Goal: Browse casually

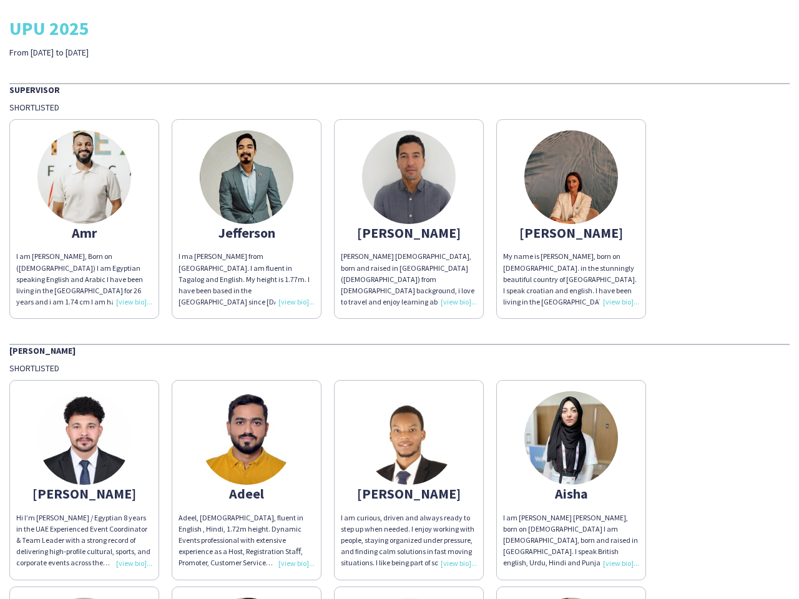
click at [400, 300] on div "[PERSON_NAME] [DEMOGRAPHIC_DATA], born and raised in [GEOGRAPHIC_DATA] ([DEMOGR…" at bounding box center [409, 279] width 136 height 57
click at [84, 219] on img at bounding box center [84, 177] width 94 height 94
click at [247, 219] on img at bounding box center [247, 177] width 94 height 94
click at [409, 219] on img at bounding box center [409, 177] width 94 height 94
click at [571, 219] on img at bounding box center [571, 177] width 94 height 94
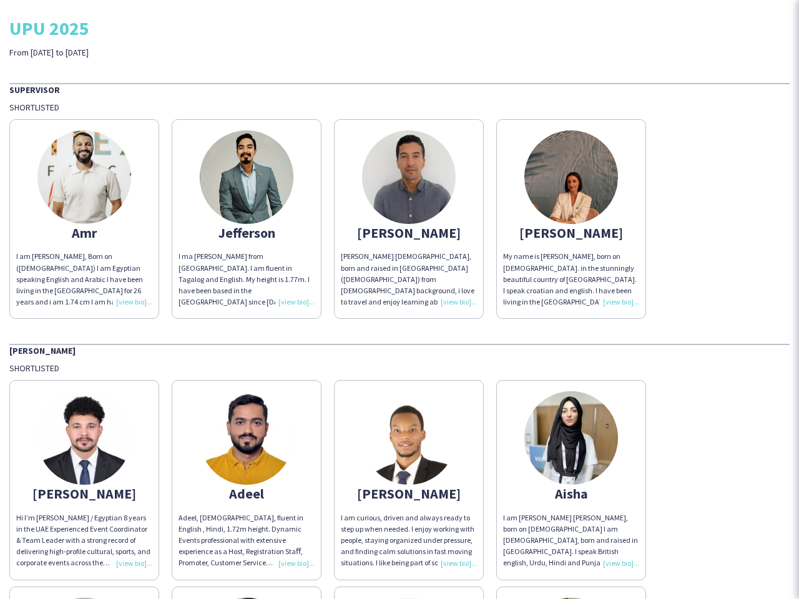
click at [84, 480] on img at bounding box center [84, 438] width 94 height 94
click at [247, 480] on img at bounding box center [247, 438] width 94 height 94
click at [409, 480] on img at bounding box center [409, 438] width 94 height 94
click at [571, 480] on img at bounding box center [571, 438] width 94 height 94
